Goal: Navigation & Orientation: Go to known website

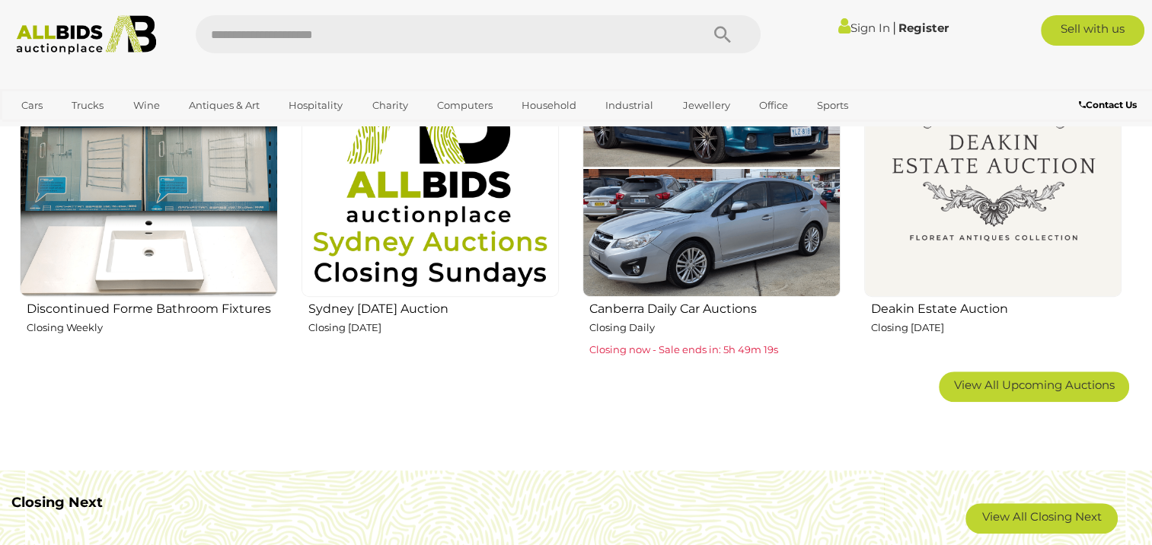
scroll to position [913, 0]
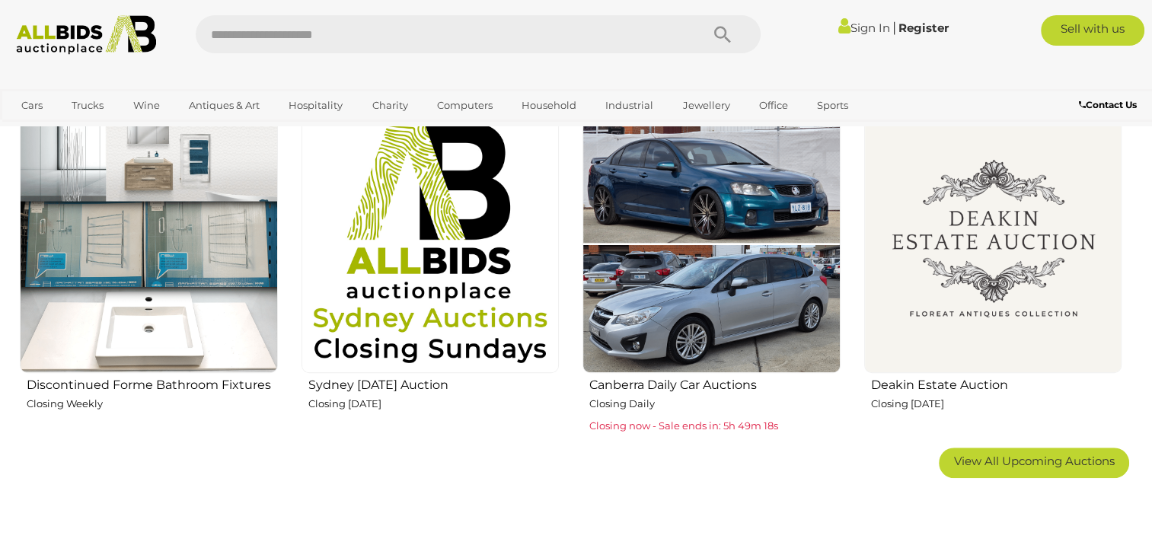
click at [993, 277] on img at bounding box center [993, 244] width 258 height 258
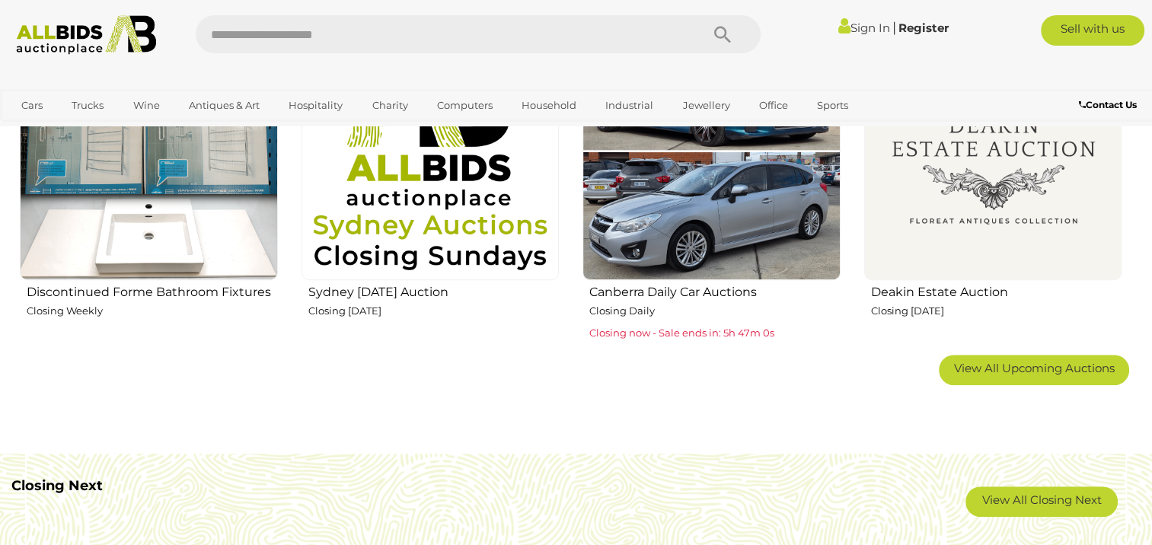
scroll to position [989, 0]
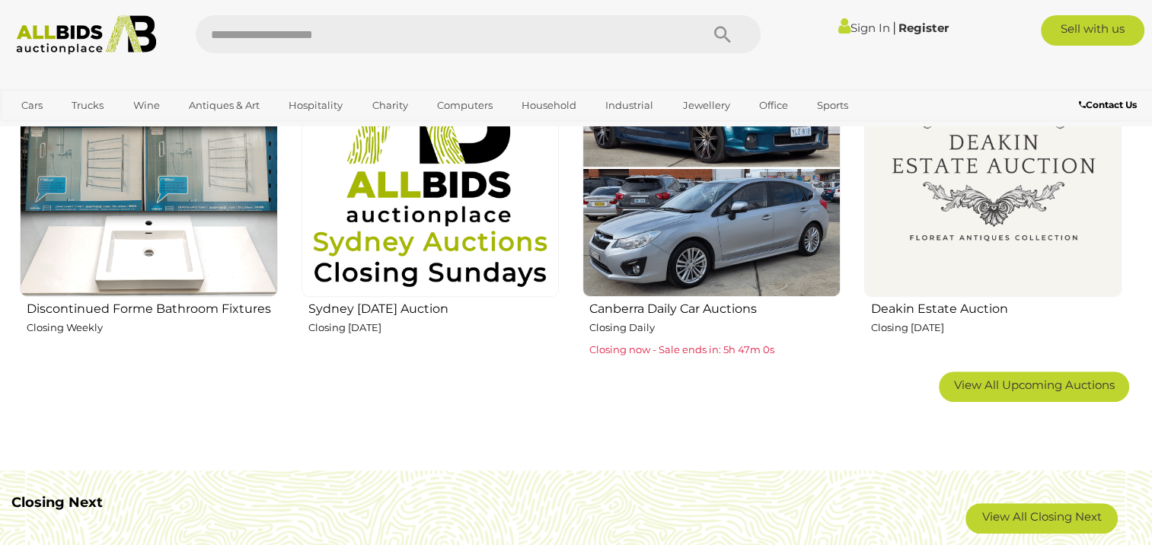
click at [960, 184] on img at bounding box center [993, 168] width 258 height 258
click at [945, 231] on img at bounding box center [993, 168] width 258 height 258
click at [1012, 177] on img at bounding box center [993, 168] width 258 height 258
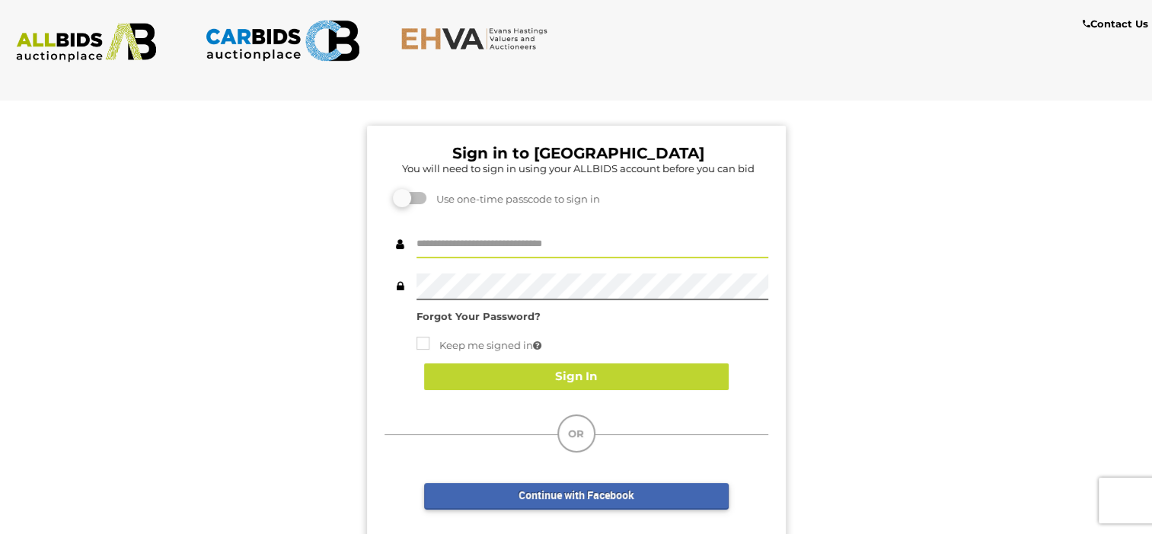
click at [467, 242] on input "text" at bounding box center [592, 244] width 352 height 27
type input "**********"
